Goal: Task Accomplishment & Management: Use online tool/utility

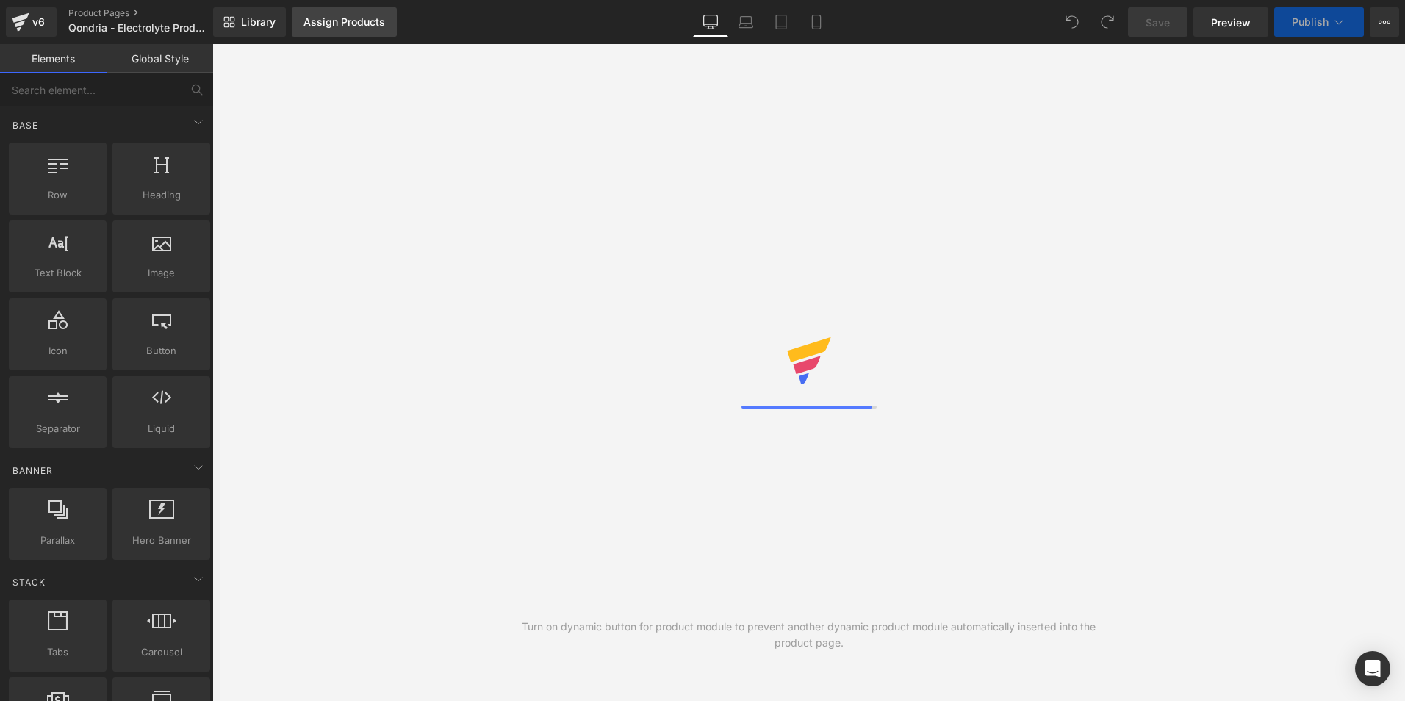
click at [338, 20] on div "Assign Products" at bounding box center [344, 22] width 82 height 12
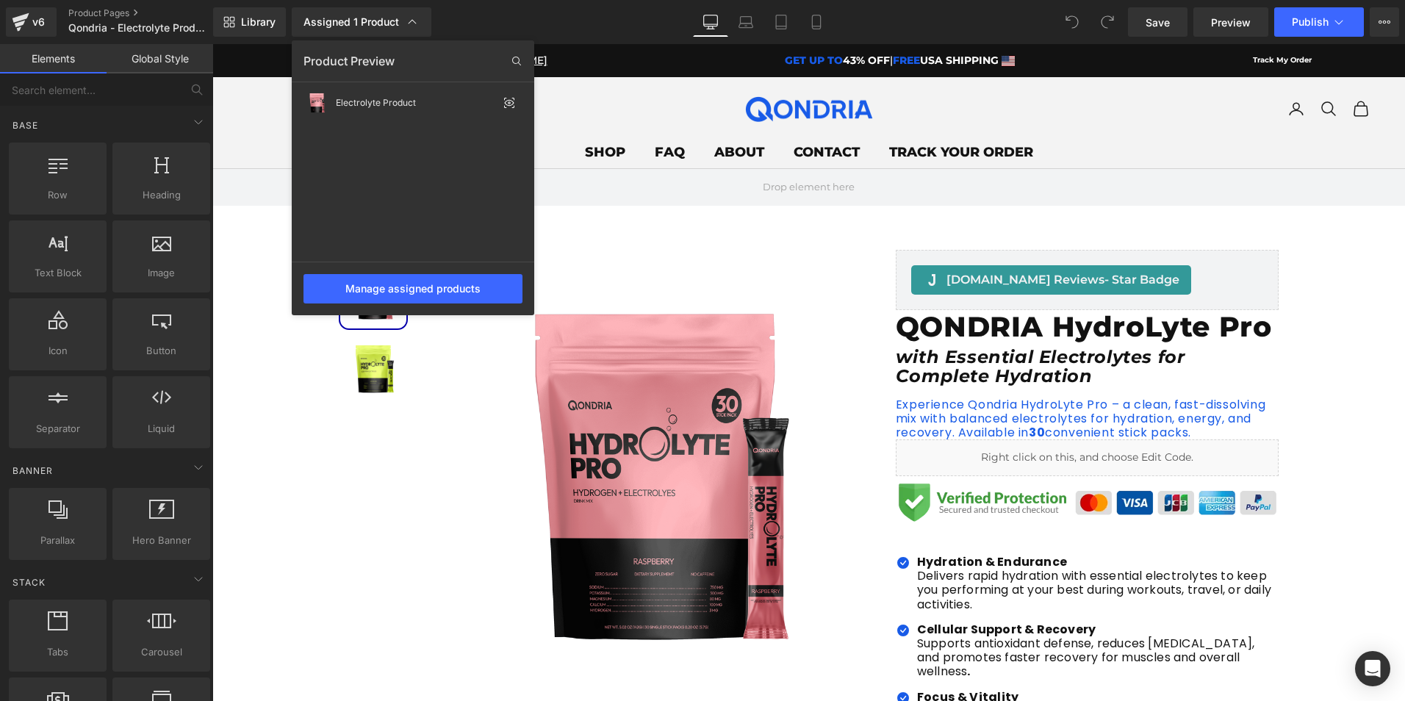
click at [603, 239] on div at bounding box center [808, 372] width 1193 height 657
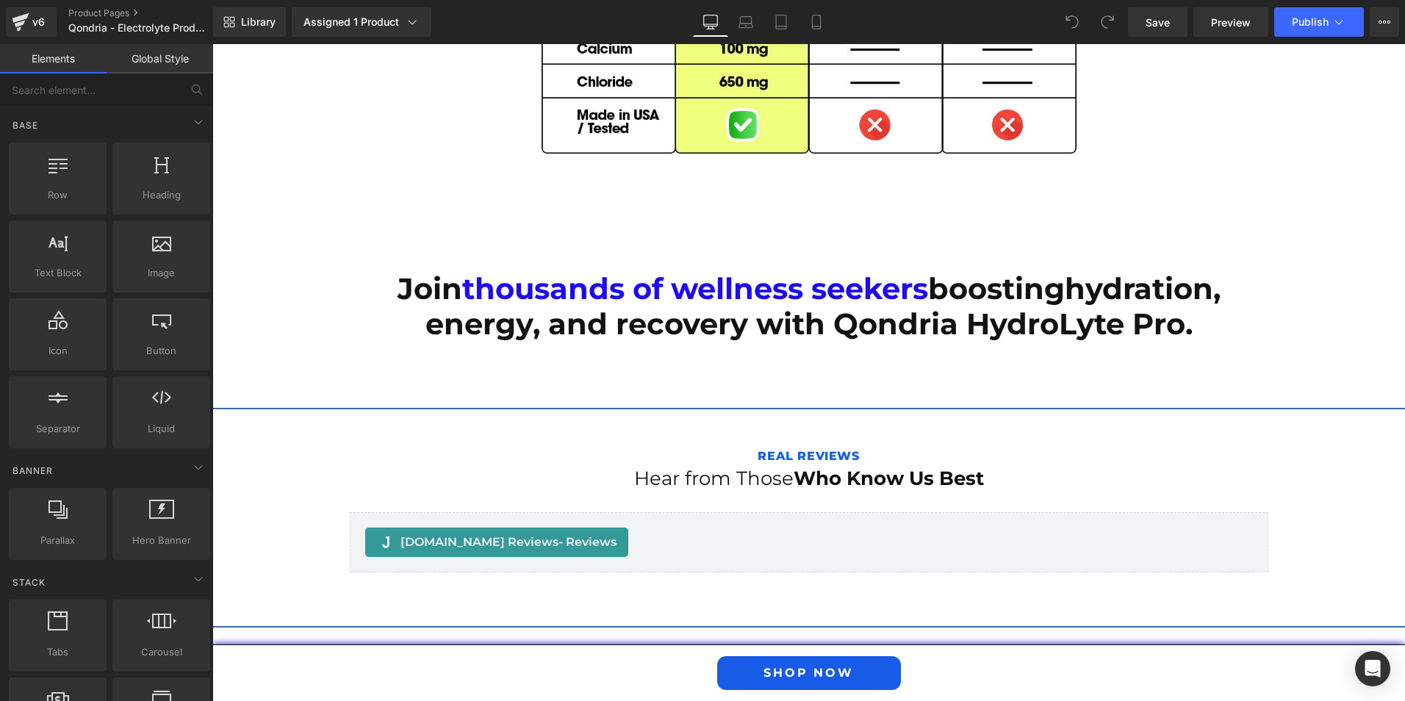
scroll to position [4849, 0]
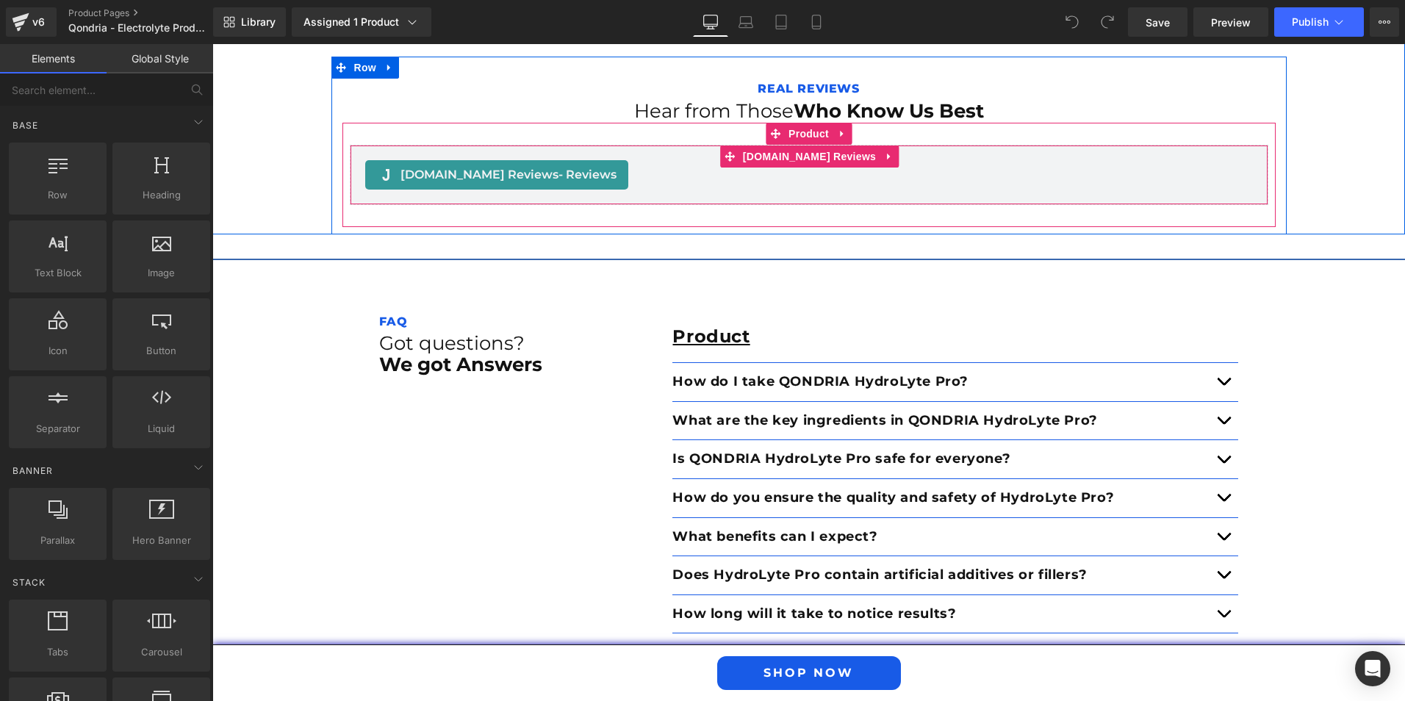
click at [452, 166] on span "[DOMAIN_NAME] Reviews - Reviews" at bounding box center [508, 175] width 216 height 18
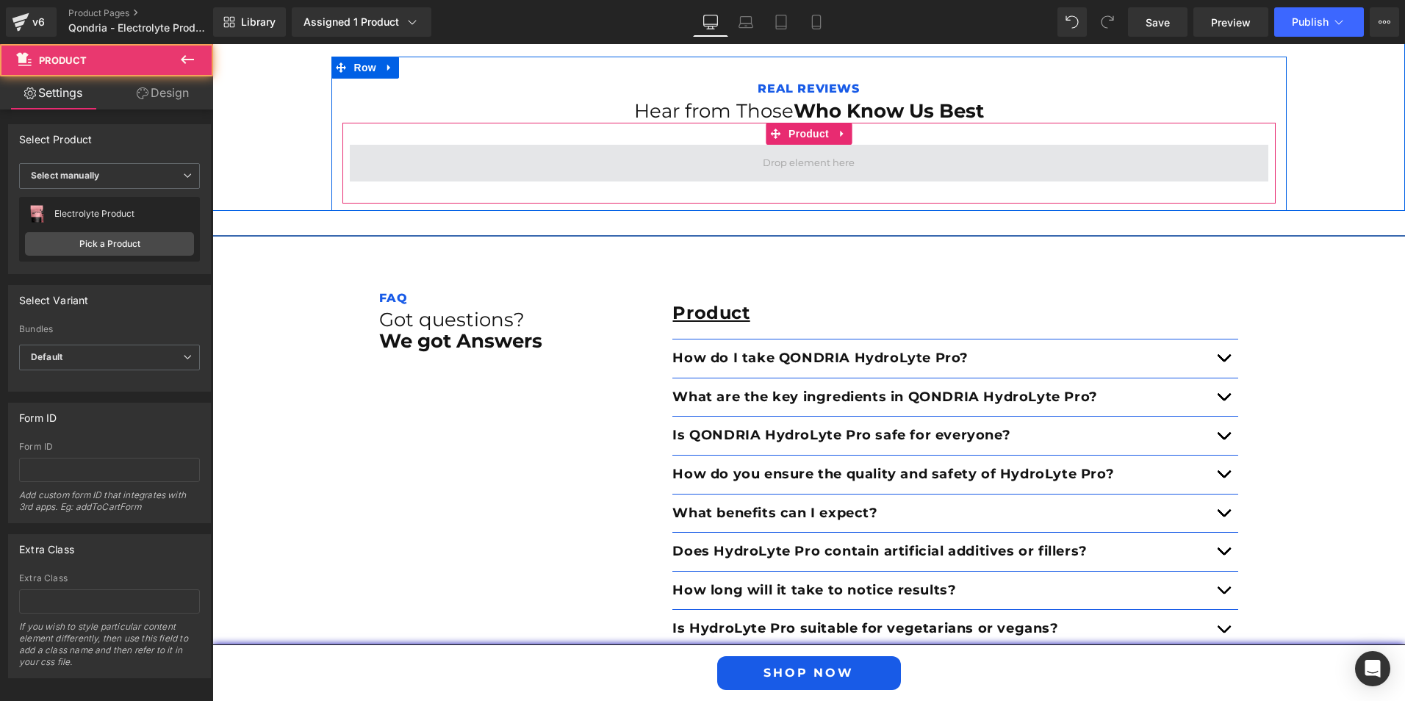
click at [487, 151] on span at bounding box center [809, 163] width 918 height 37
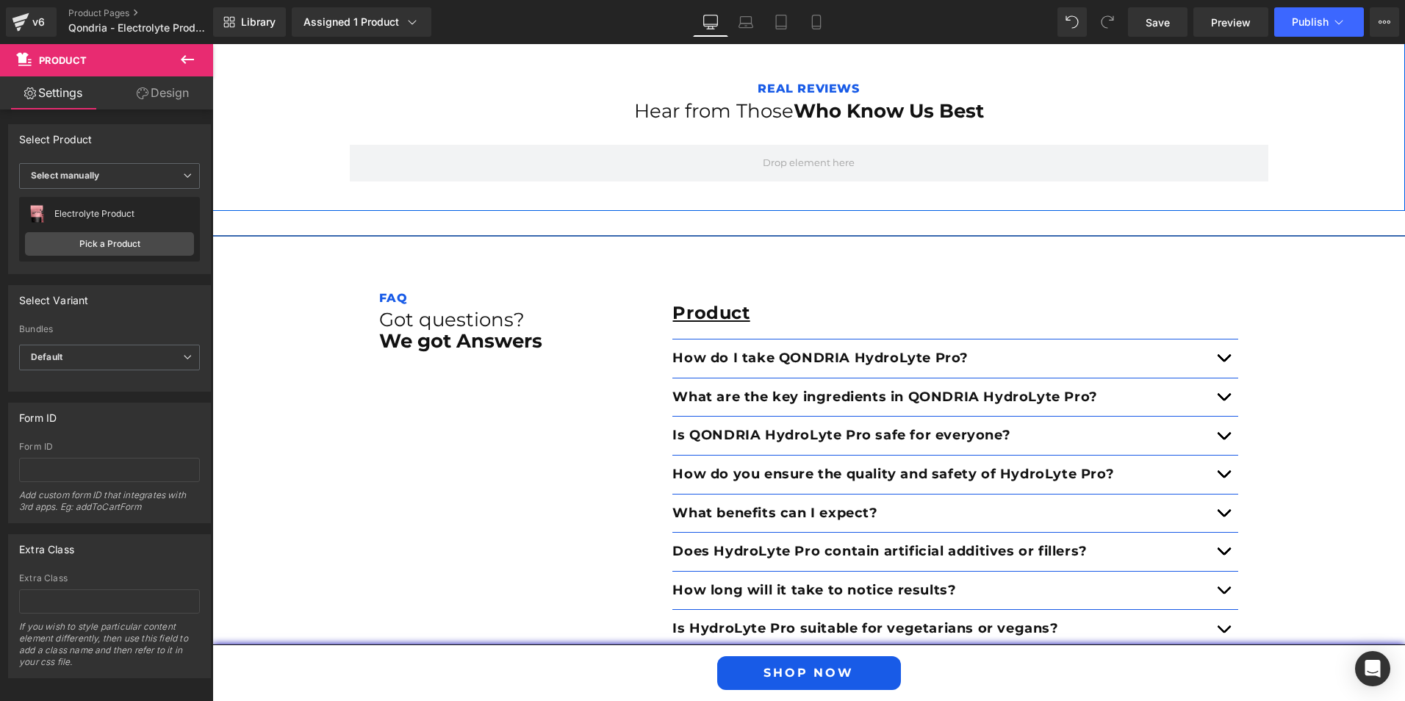
click at [306, 157] on div "Separator Real Reviews Text Block Hear from Those Who Know Us Best Heading Prod…" at bounding box center [808, 114] width 1193 height 193
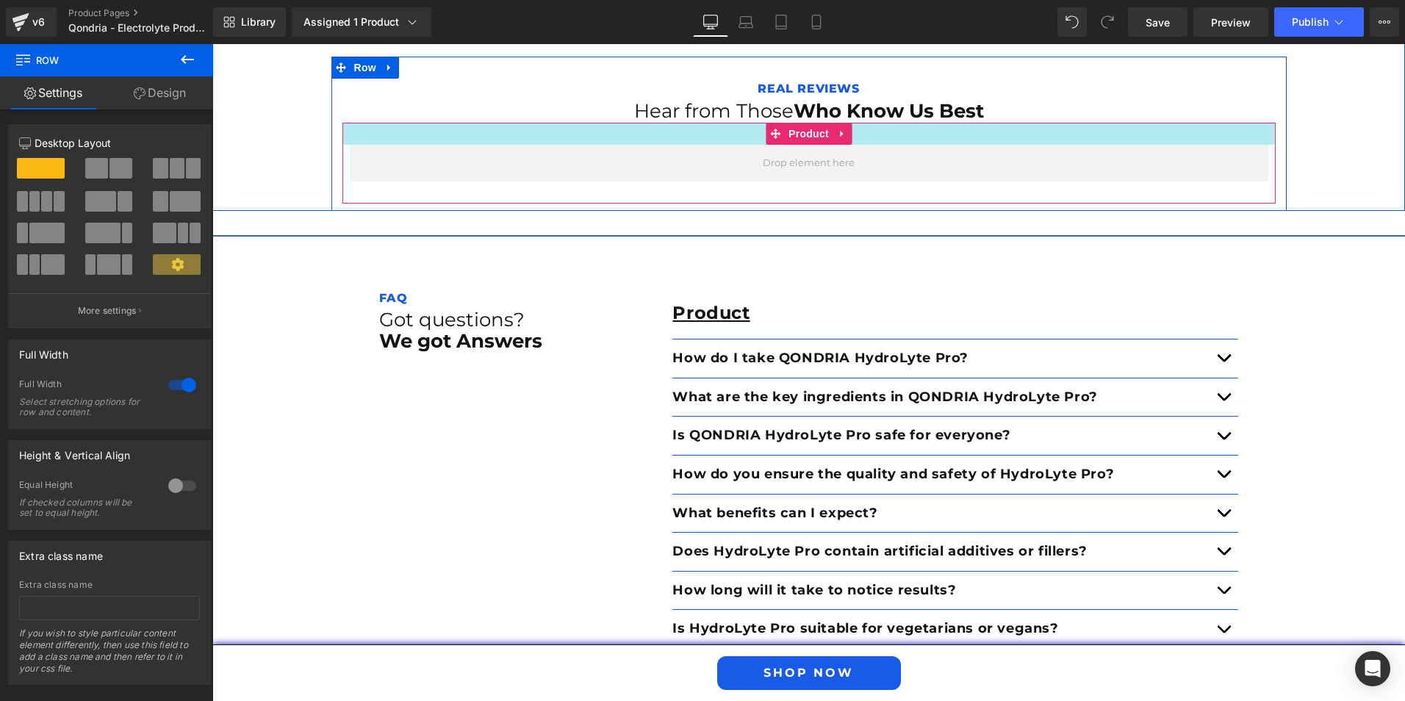
click at [361, 123] on div at bounding box center [808, 134] width 933 height 22
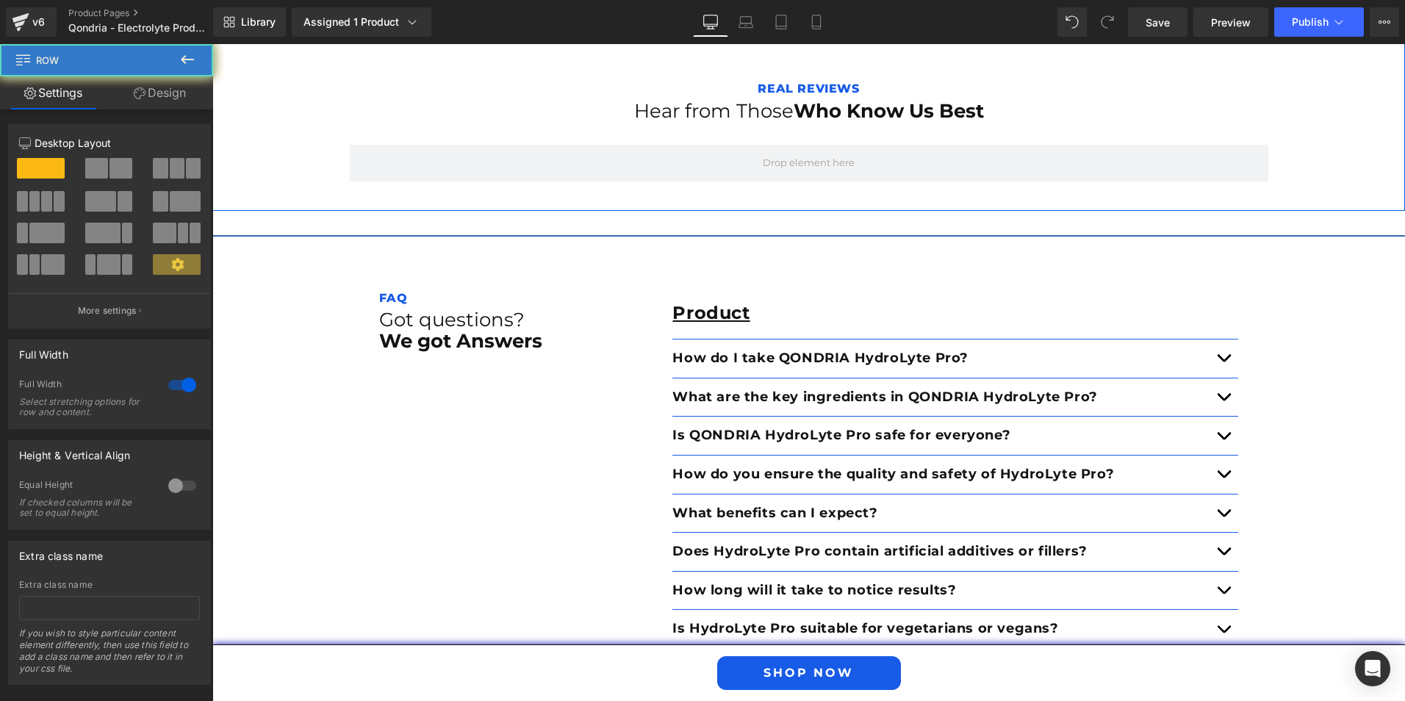
click at [270, 123] on div "Separator Real Reviews Text Block Hear from Those Who Know Us Best Heading Prod…" at bounding box center [808, 114] width 1193 height 193
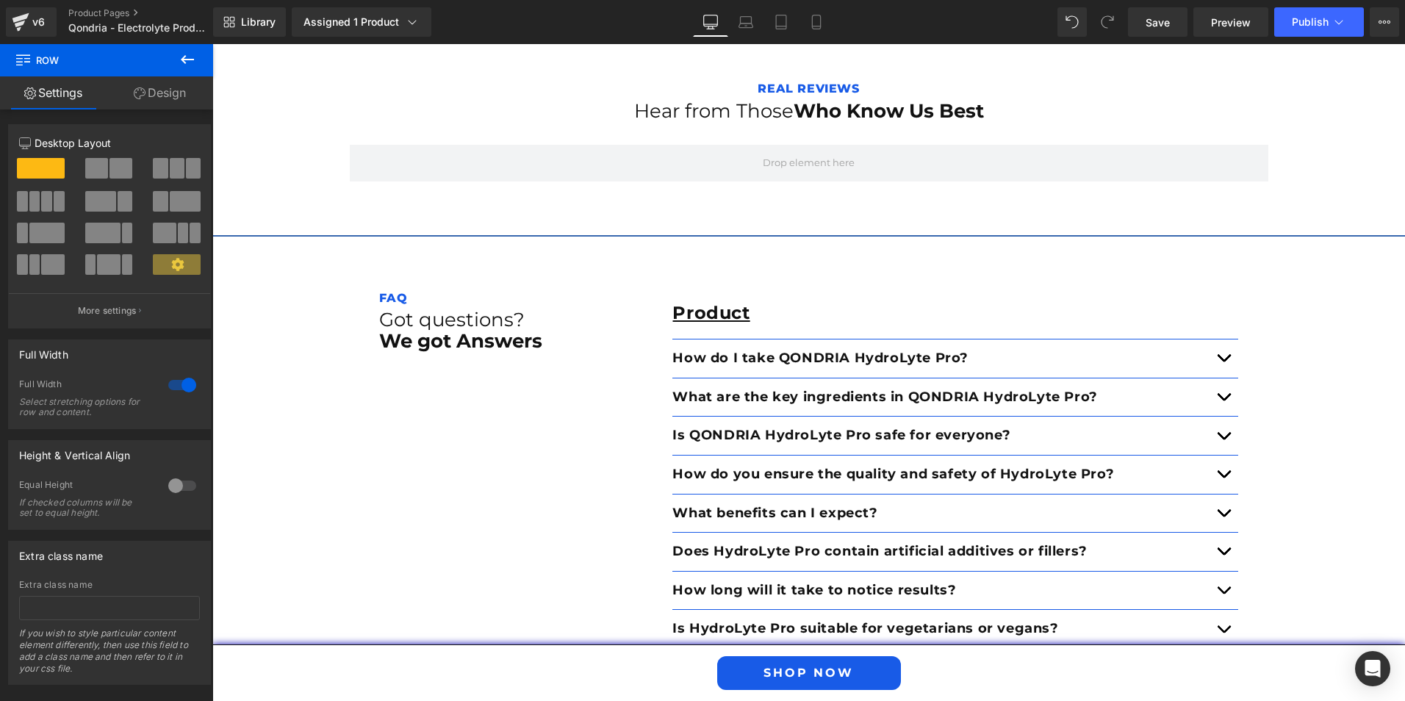
click at [193, 54] on icon at bounding box center [188, 60] width 18 height 18
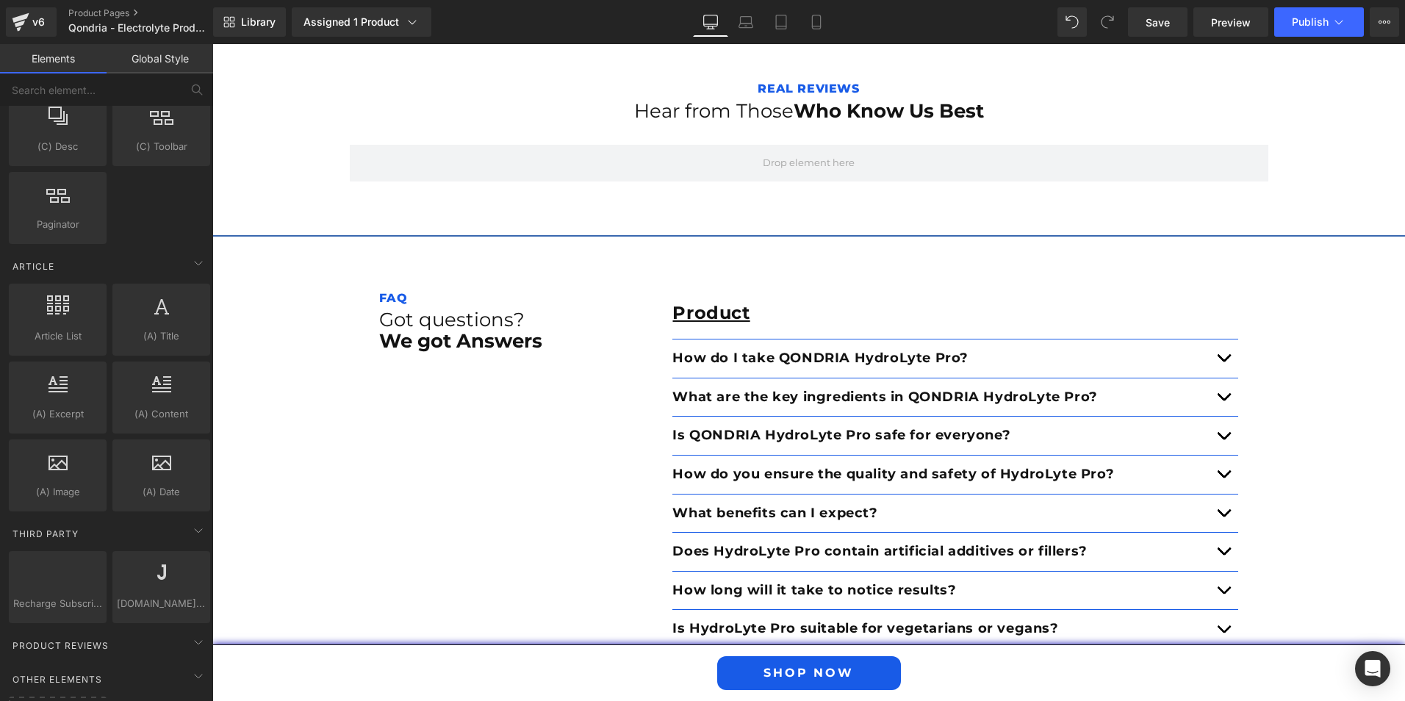
scroll to position [2724, 0]
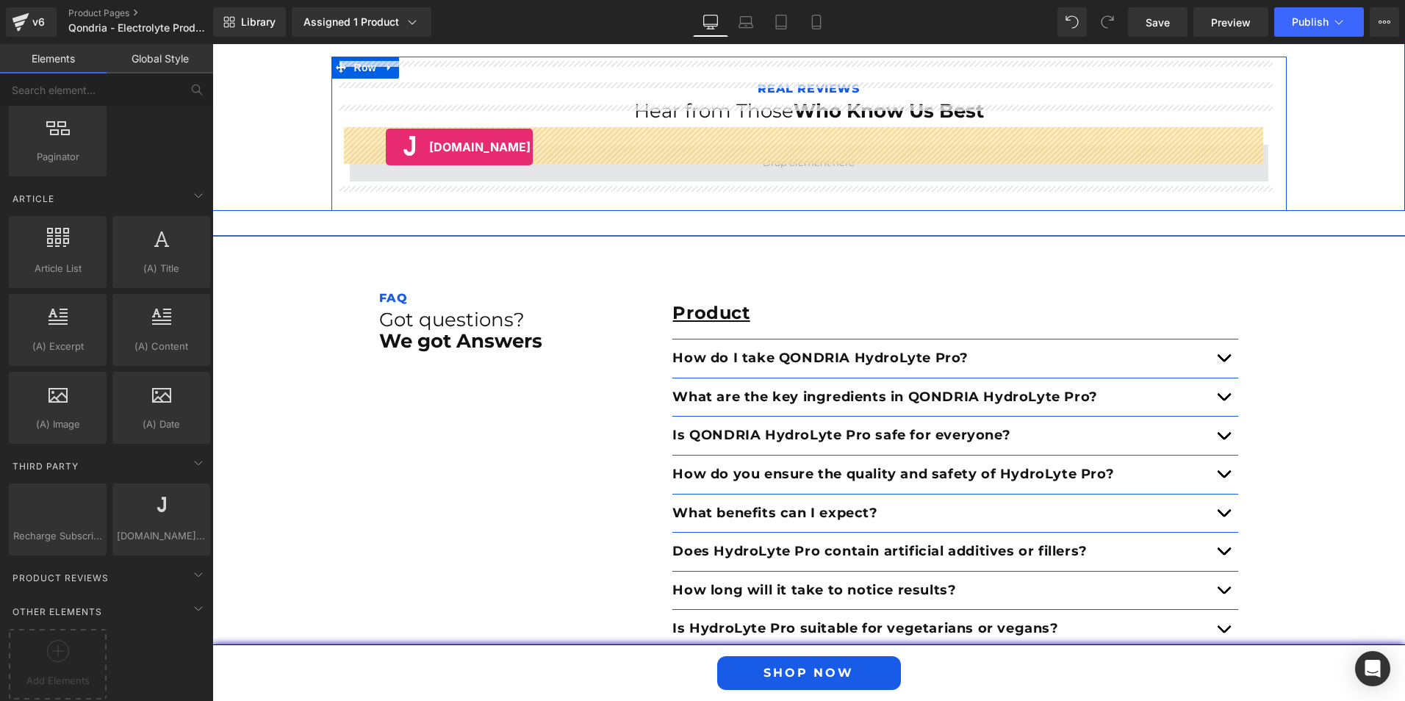
drag, startPoint x: 364, startPoint y: 540, endPoint x: 386, endPoint y: 147, distance: 393.7
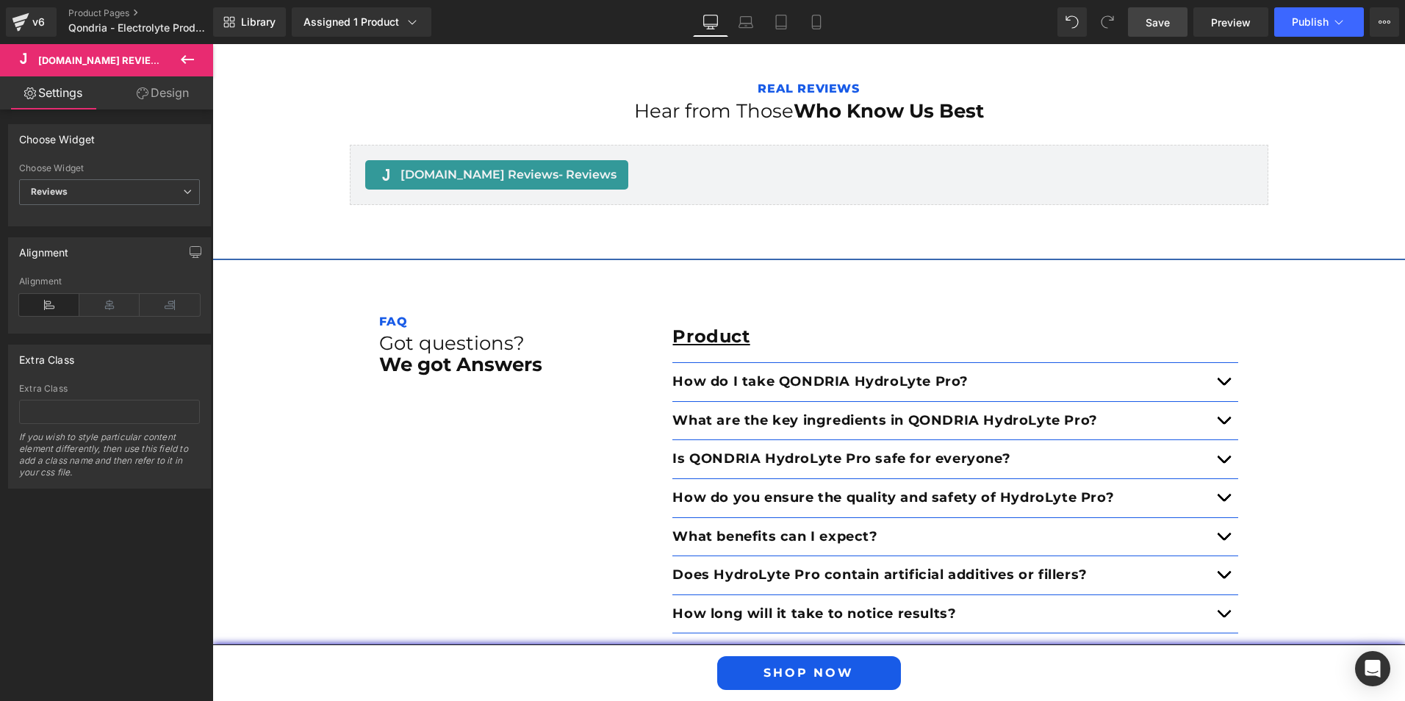
drag, startPoint x: 1159, startPoint y: 21, endPoint x: 1184, endPoint y: 20, distance: 25.0
click at [1160, 21] on span "Save" at bounding box center [1158, 22] width 24 height 15
click at [1323, 2] on div "Library Assigned 1 Product Product Preview Electrolyte Product Manage assigned …" at bounding box center [809, 22] width 1192 height 44
click at [1323, 19] on span "Publish" at bounding box center [1310, 22] width 37 height 12
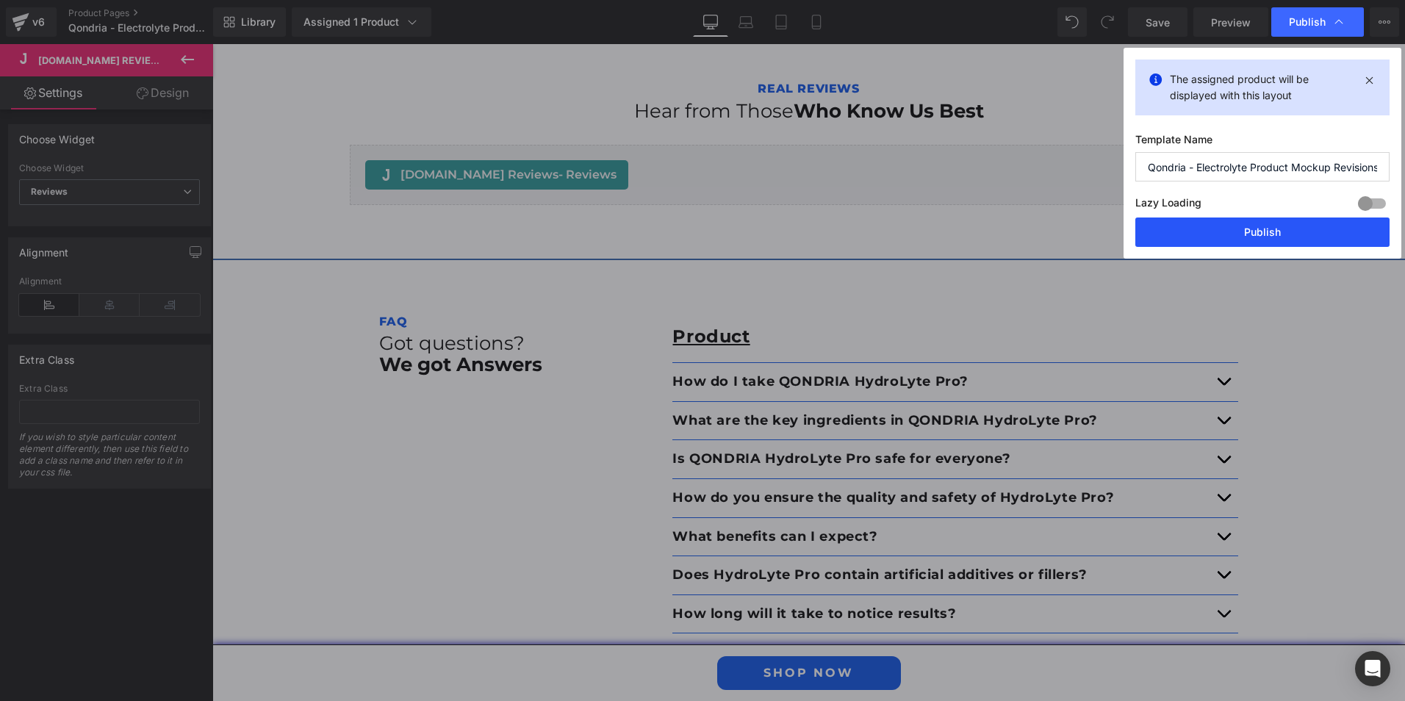
click at [1241, 235] on button "Publish" at bounding box center [1262, 231] width 254 height 29
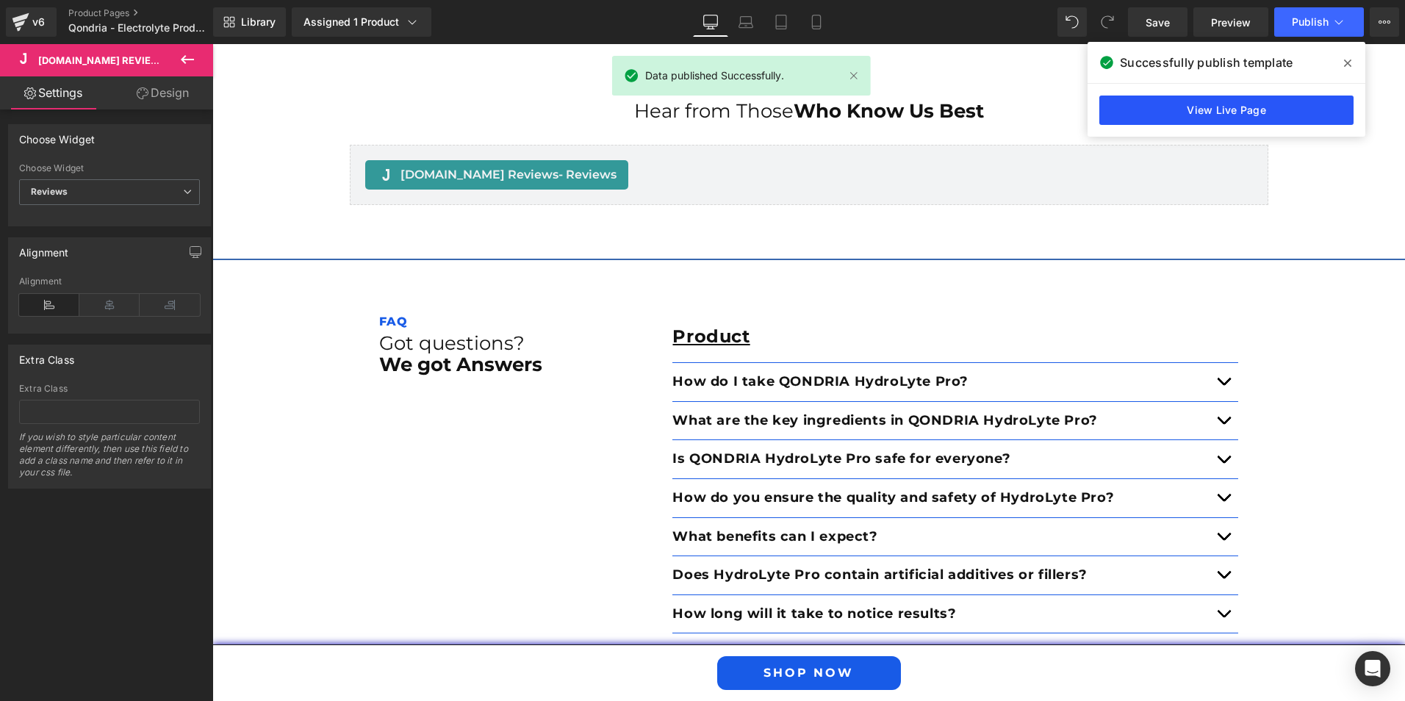
click at [1148, 115] on link "View Live Page" at bounding box center [1226, 110] width 254 height 29
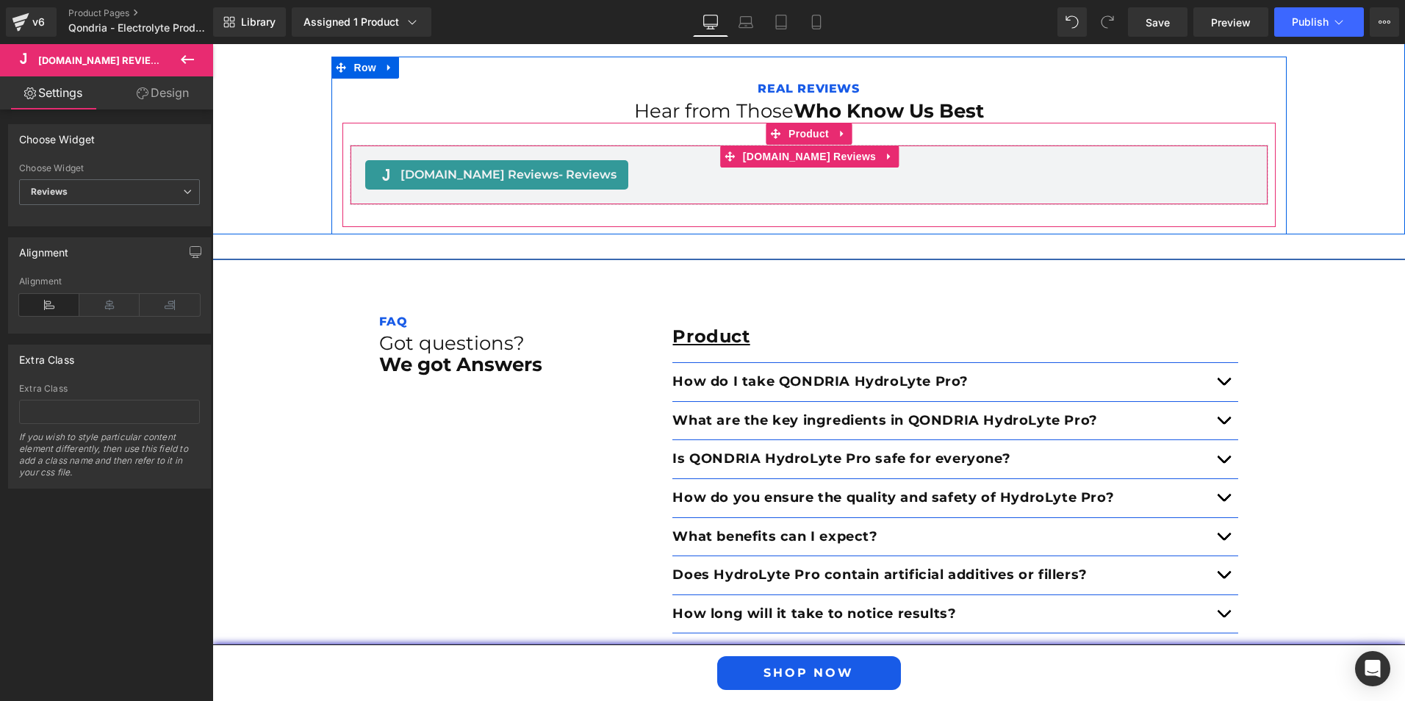
click at [487, 166] on span "[DOMAIN_NAME] Reviews - Reviews" at bounding box center [508, 175] width 216 height 18
click at [456, 166] on span "[DOMAIN_NAME] Reviews - Reviews" at bounding box center [508, 175] width 216 height 18
click at [425, 166] on span "[DOMAIN_NAME] Reviews - Reviews" at bounding box center [508, 175] width 216 height 18
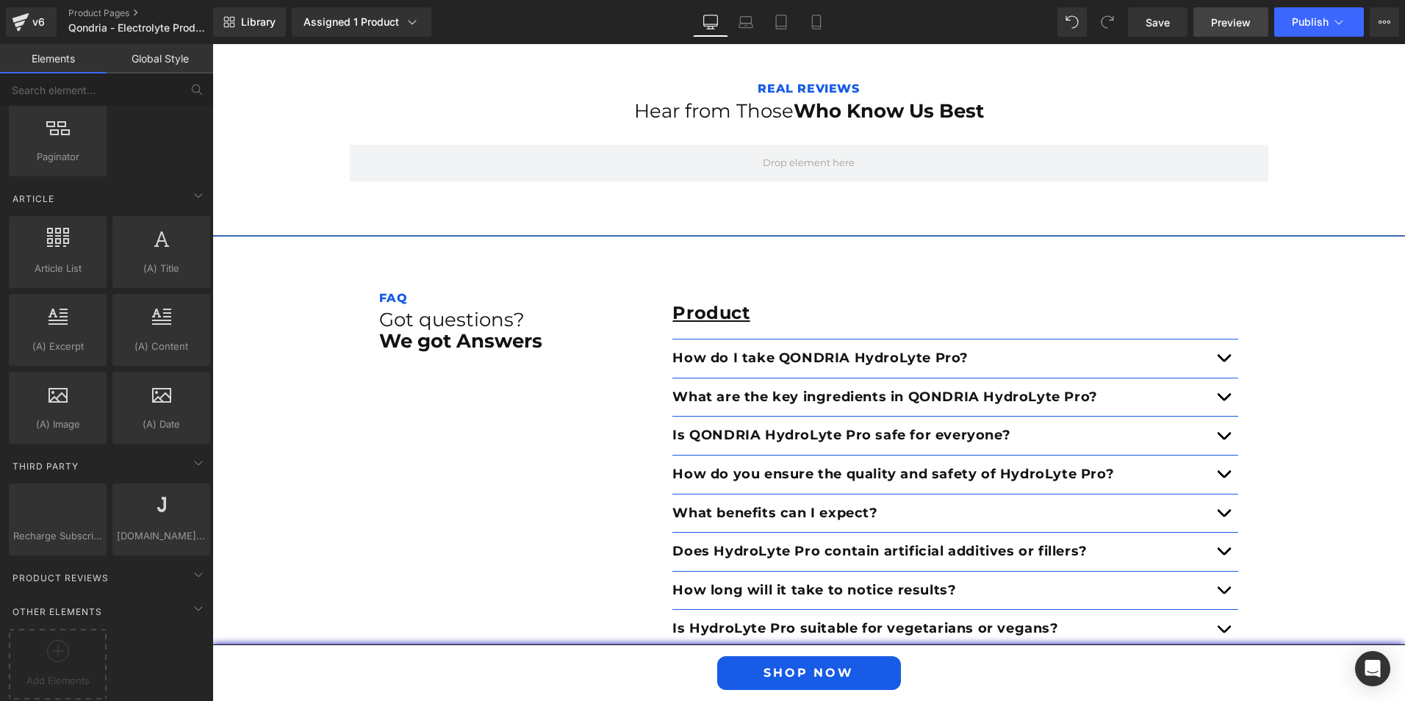
drag, startPoint x: 1148, startPoint y: 27, endPoint x: 1233, endPoint y: 14, distance: 86.3
click at [1151, 27] on span "Save" at bounding box center [1158, 22] width 24 height 15
click at [1301, 24] on span "Publish" at bounding box center [1310, 22] width 37 height 12
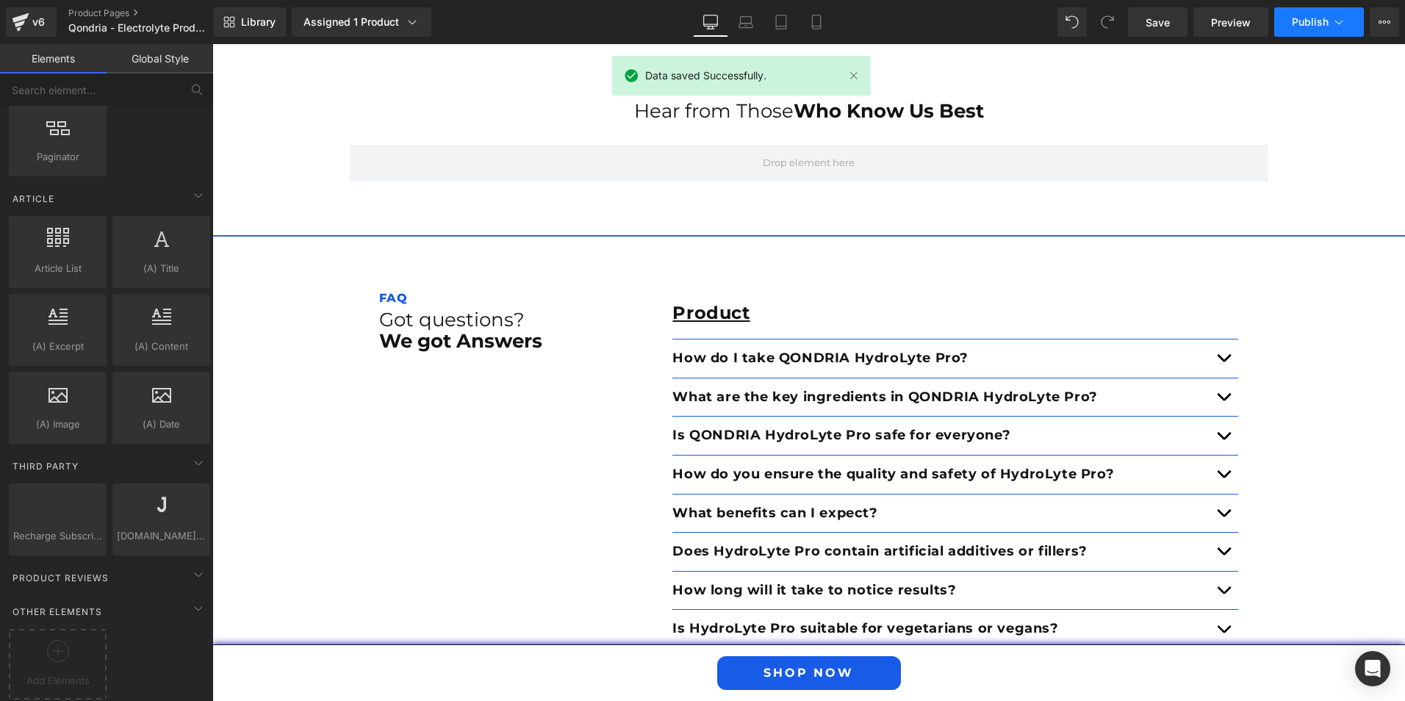
click at [1305, 20] on span "Publish" at bounding box center [1310, 22] width 37 height 12
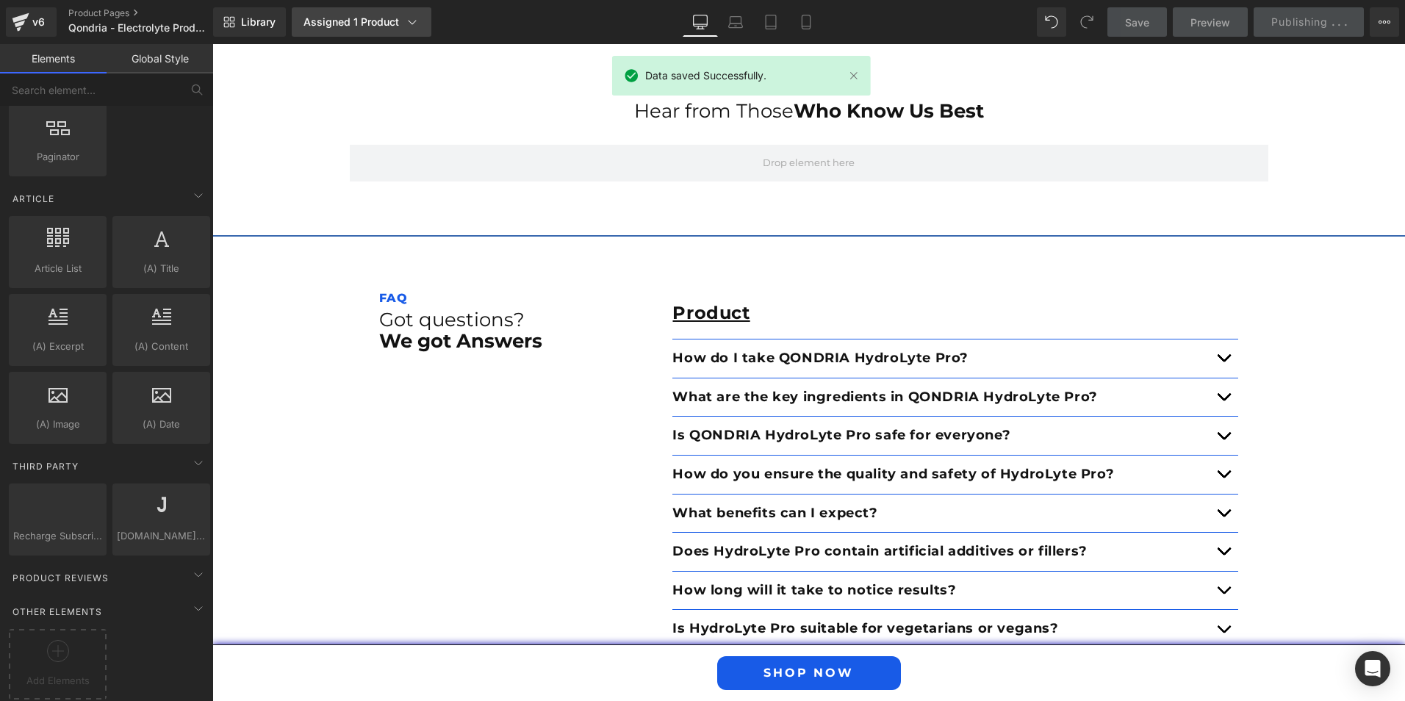
click at [386, 18] on div "Assigned 1 Product" at bounding box center [361, 22] width 116 height 15
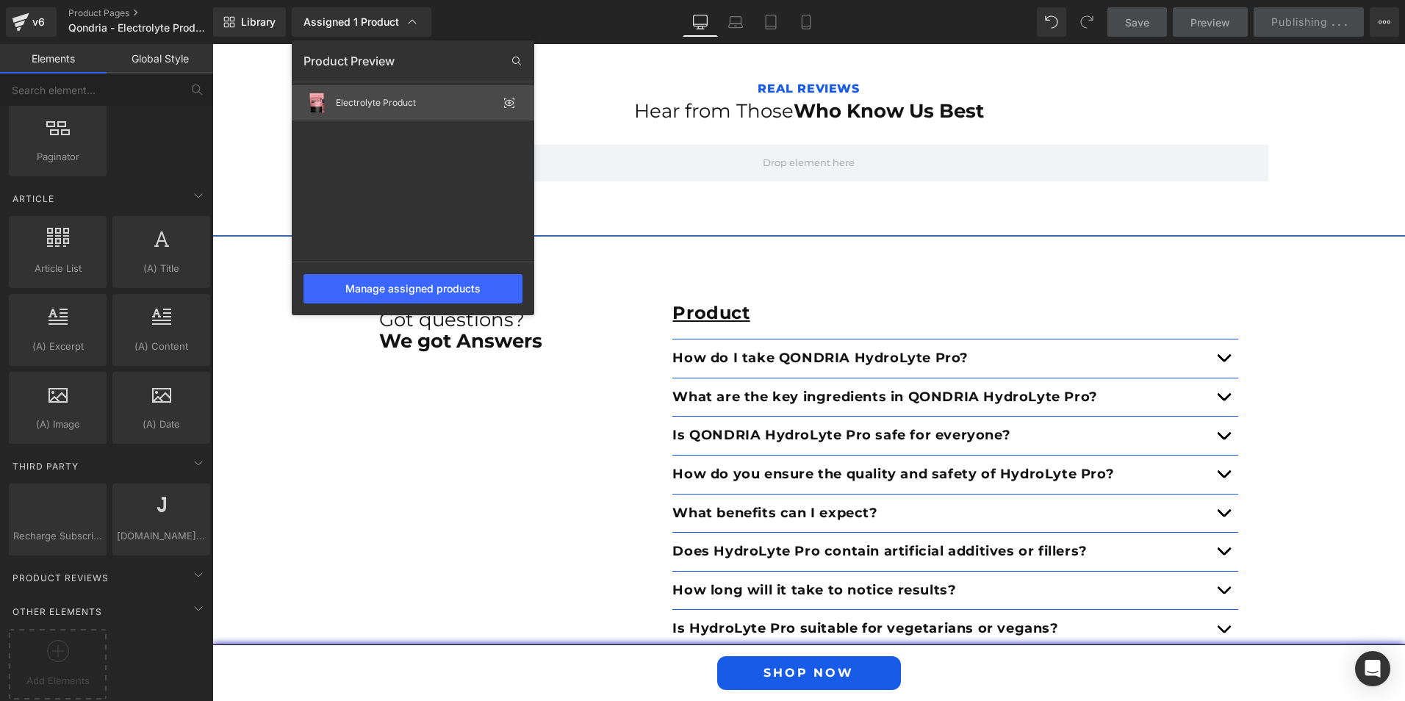
click at [387, 104] on div "Electrolyte Product" at bounding box center [417, 103] width 162 height 10
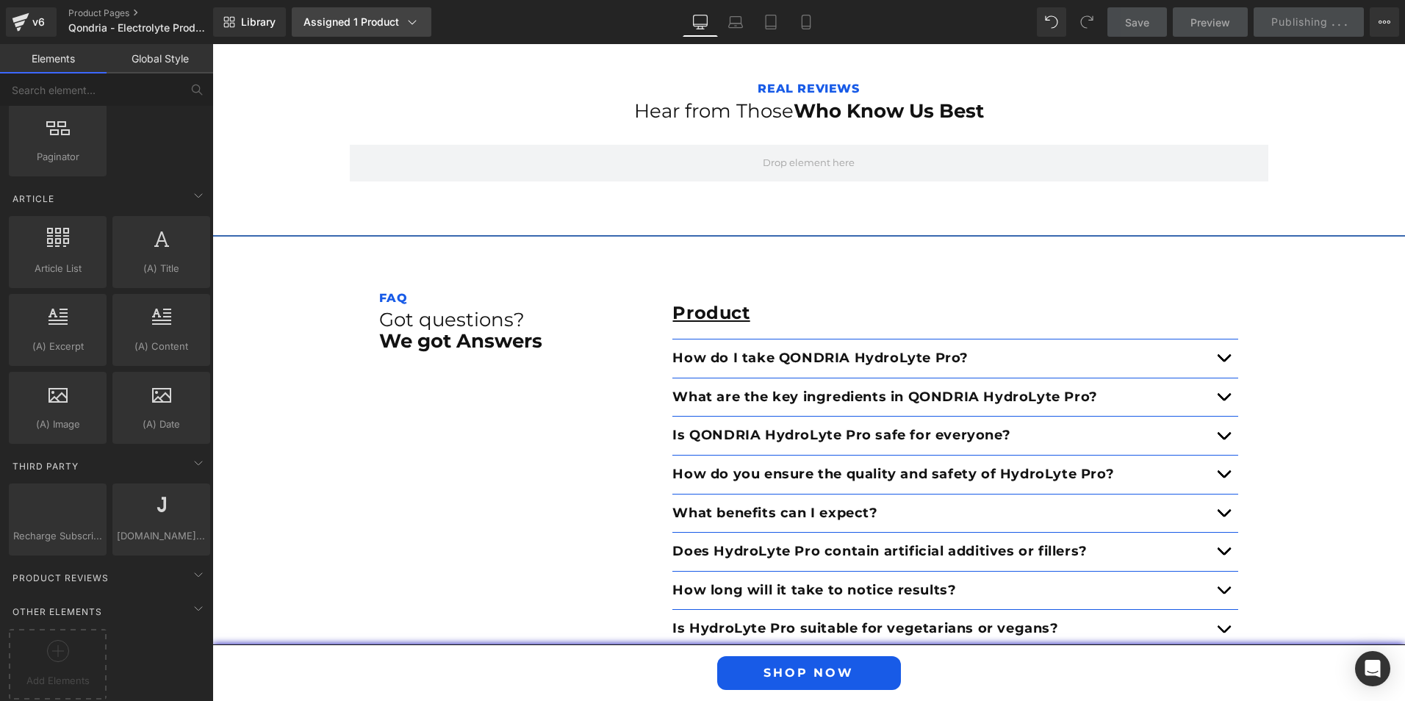
click at [393, 19] on div "Assigned 1 Product" at bounding box center [361, 22] width 116 height 15
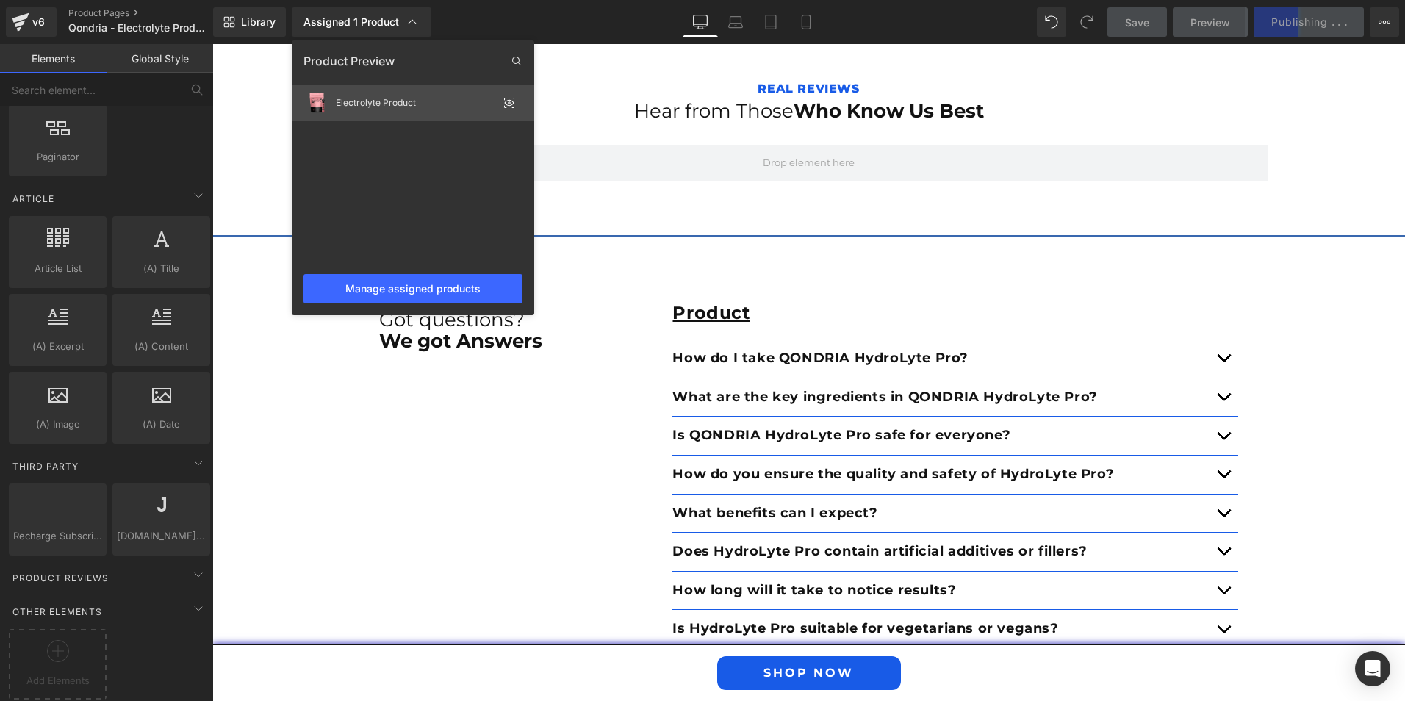
click at [508, 101] on icon at bounding box center [510, 103] width 10 height 6
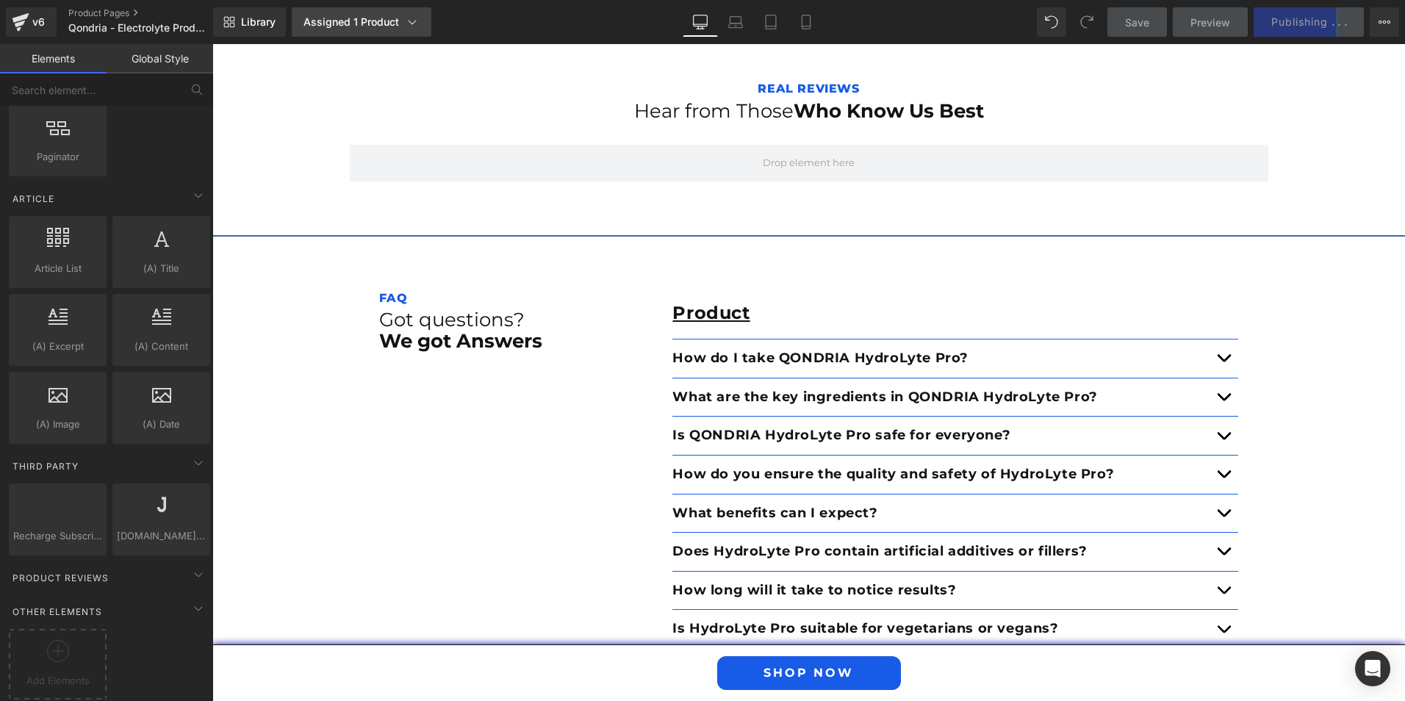
click at [410, 23] on icon at bounding box center [413, 22] width 8 height 4
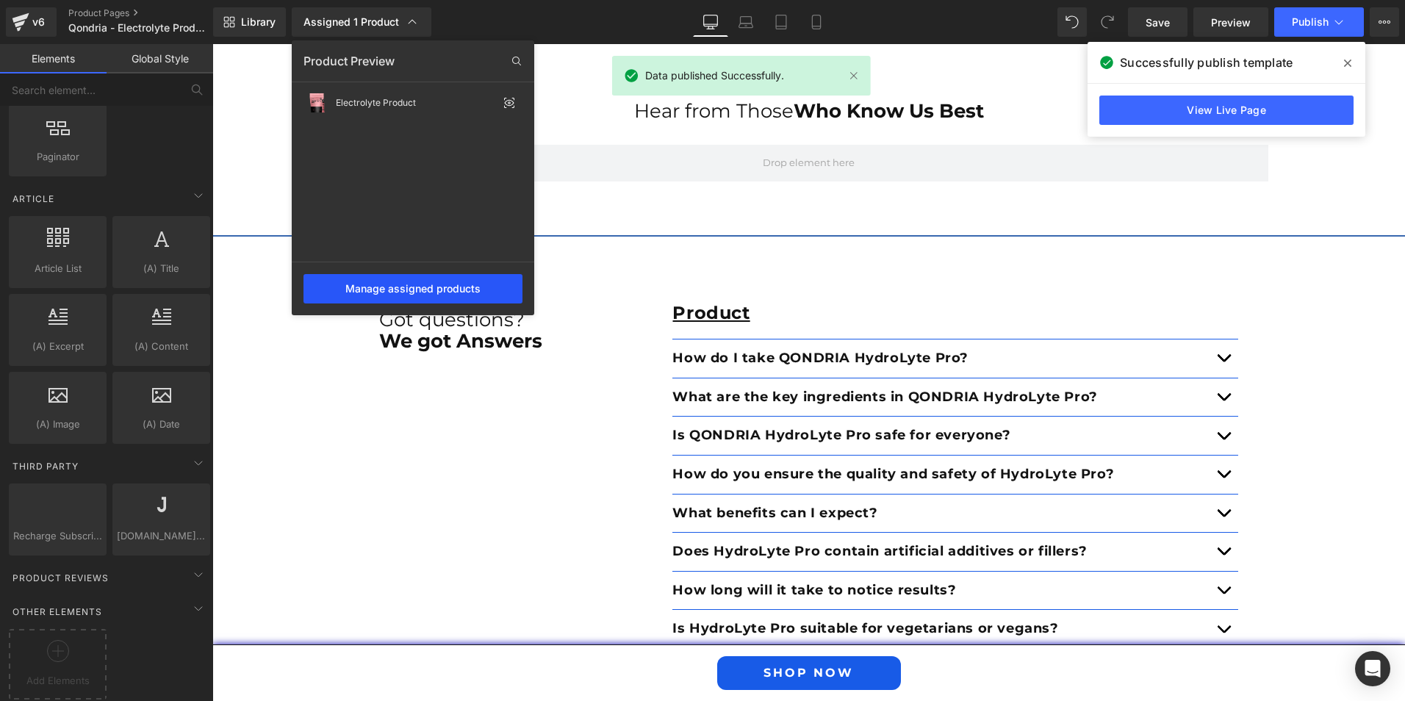
click at [432, 286] on div "Manage assigned products" at bounding box center [412, 288] width 219 height 29
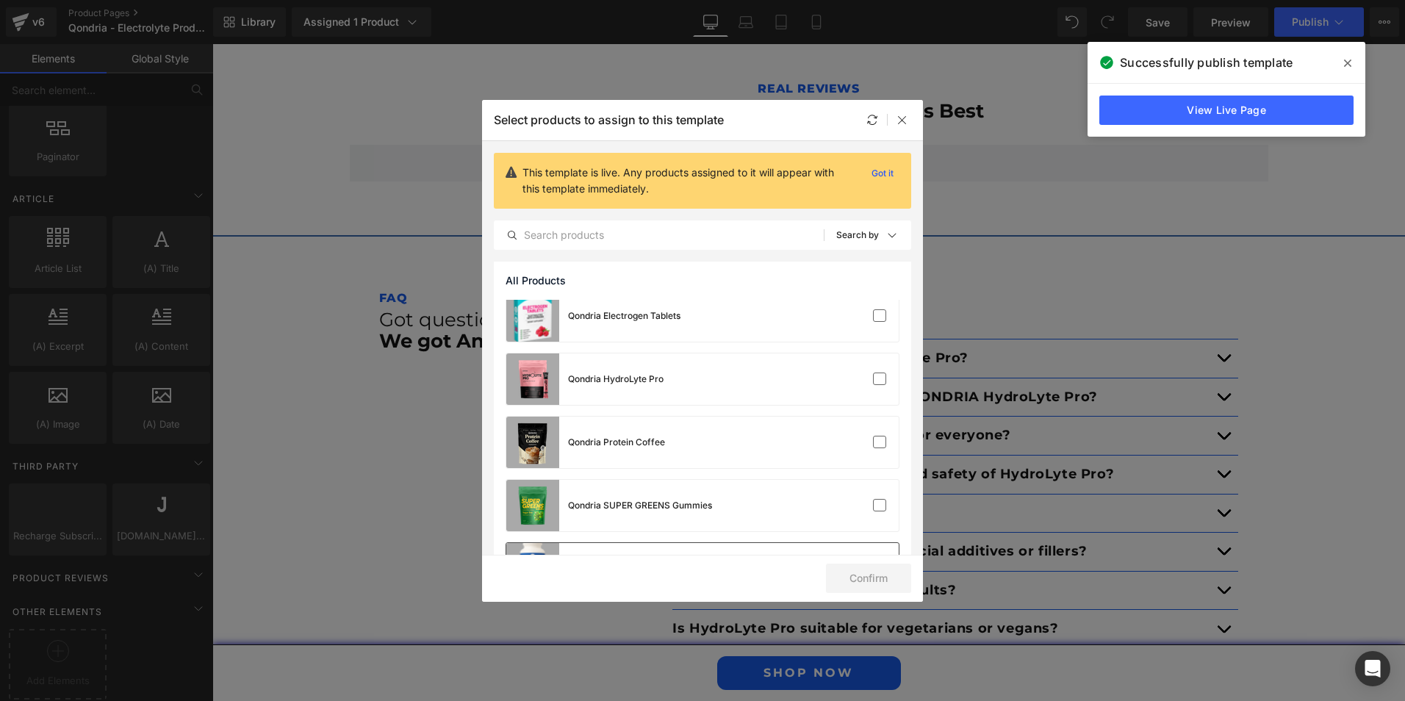
scroll to position [0, 0]
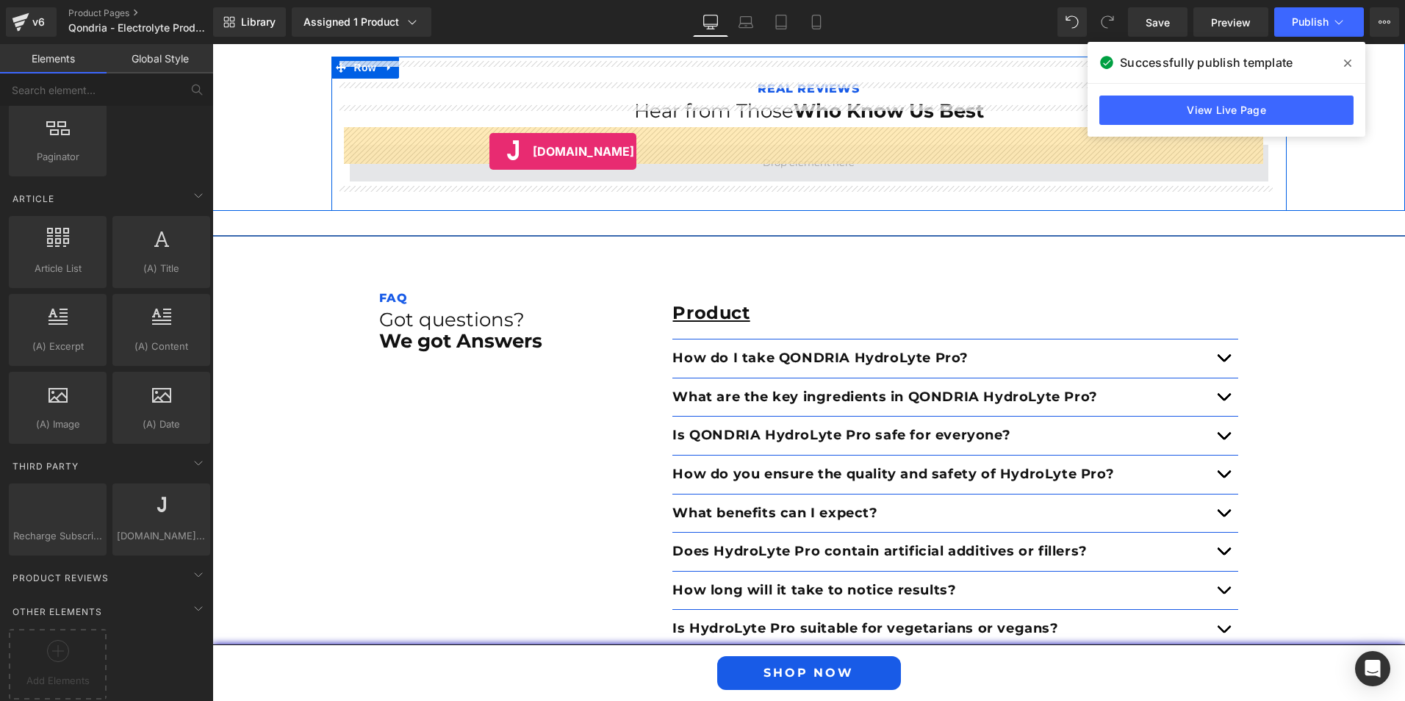
drag, startPoint x: 356, startPoint y: 564, endPoint x: 489, endPoint y: 151, distance: 433.8
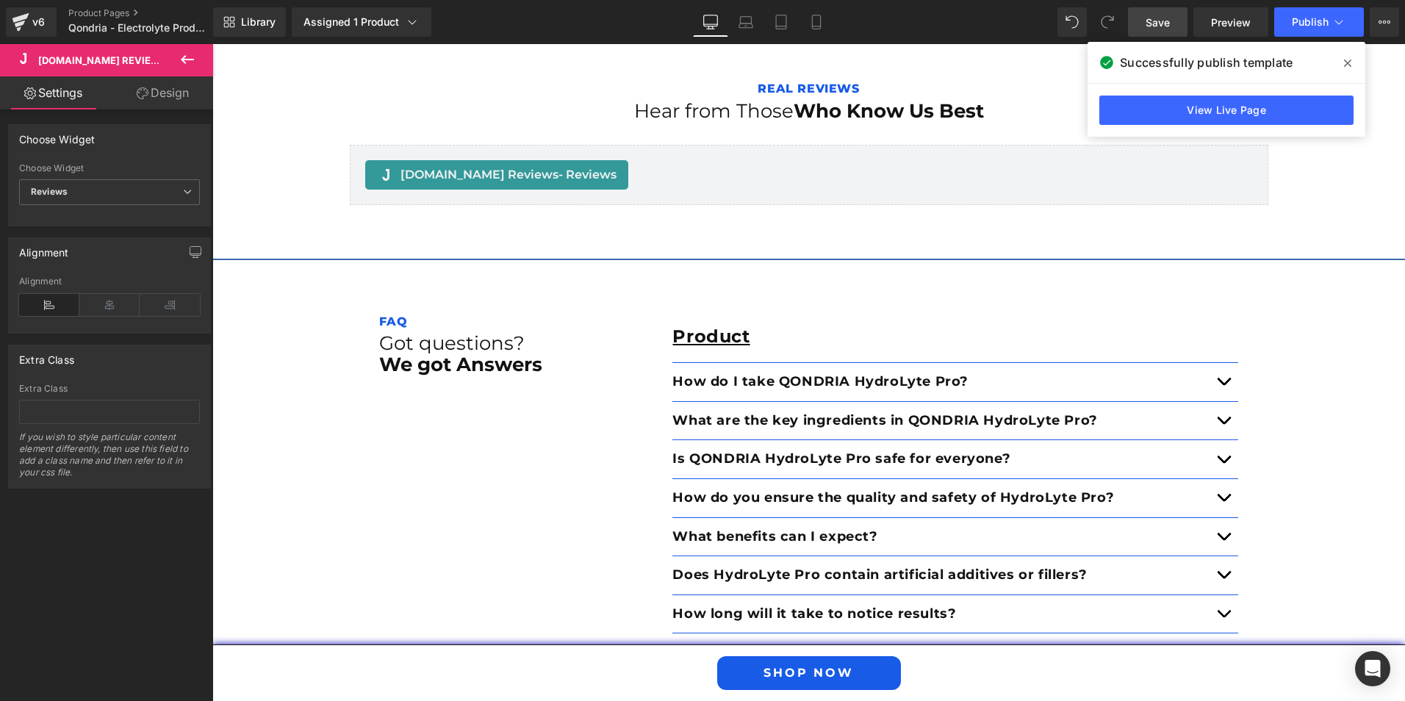
click at [1177, 14] on link "Save" at bounding box center [1158, 21] width 60 height 29
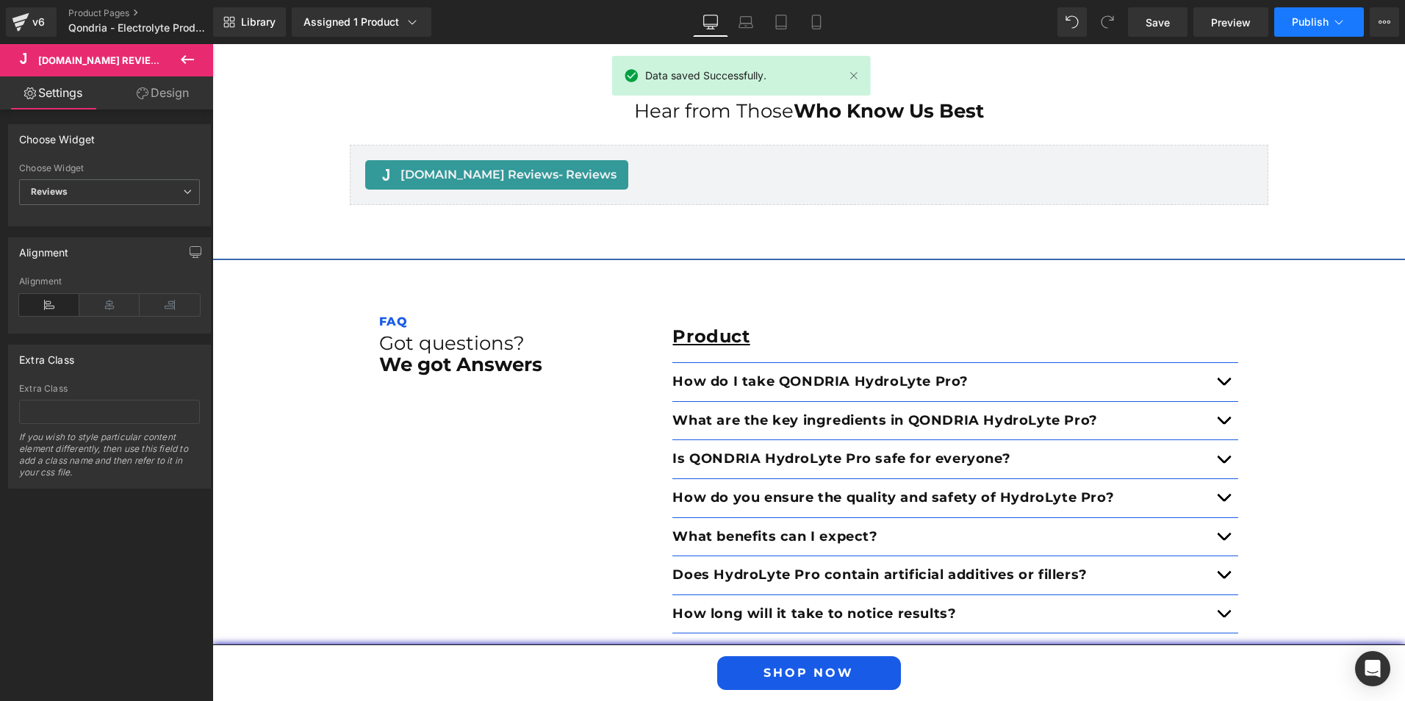
click at [1298, 25] on span "Publish" at bounding box center [1310, 22] width 37 height 12
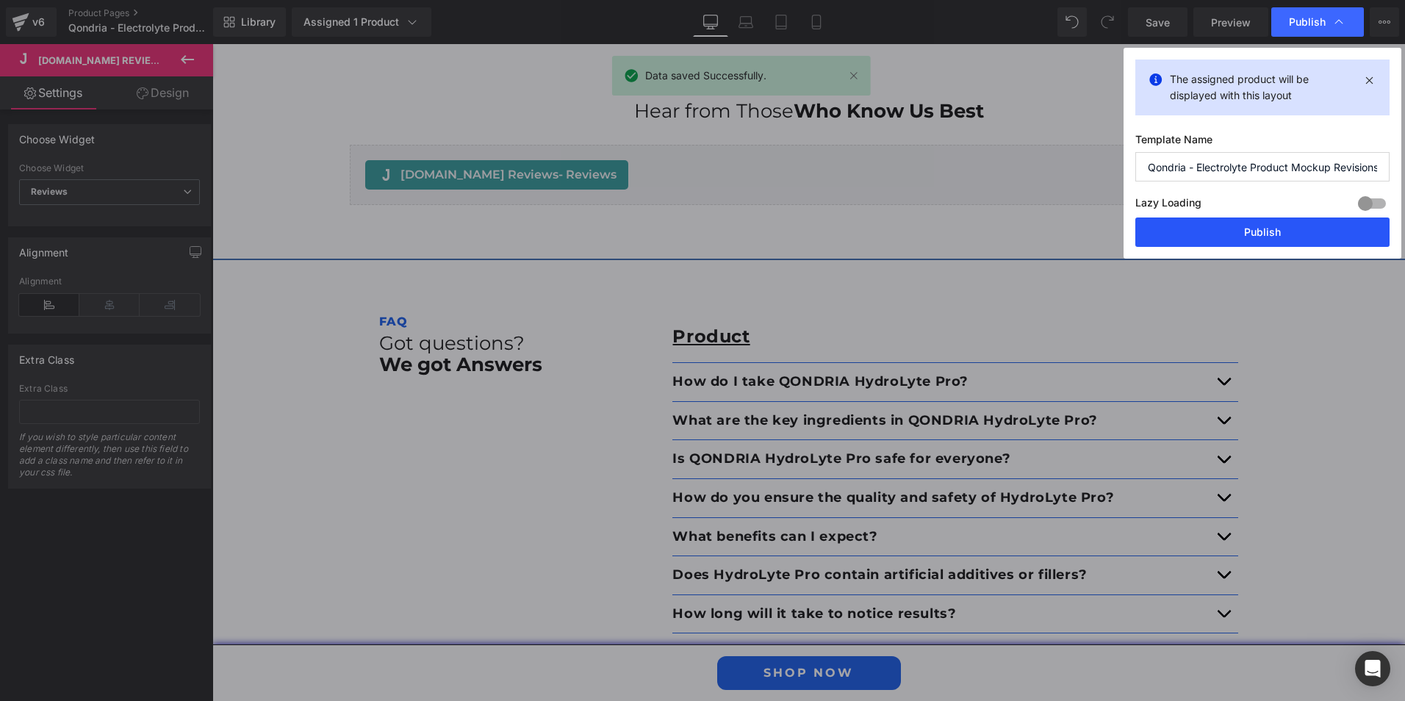
click at [0, 0] on button "Publish" at bounding box center [0, 0] width 0 height 0
